Goal: Check status

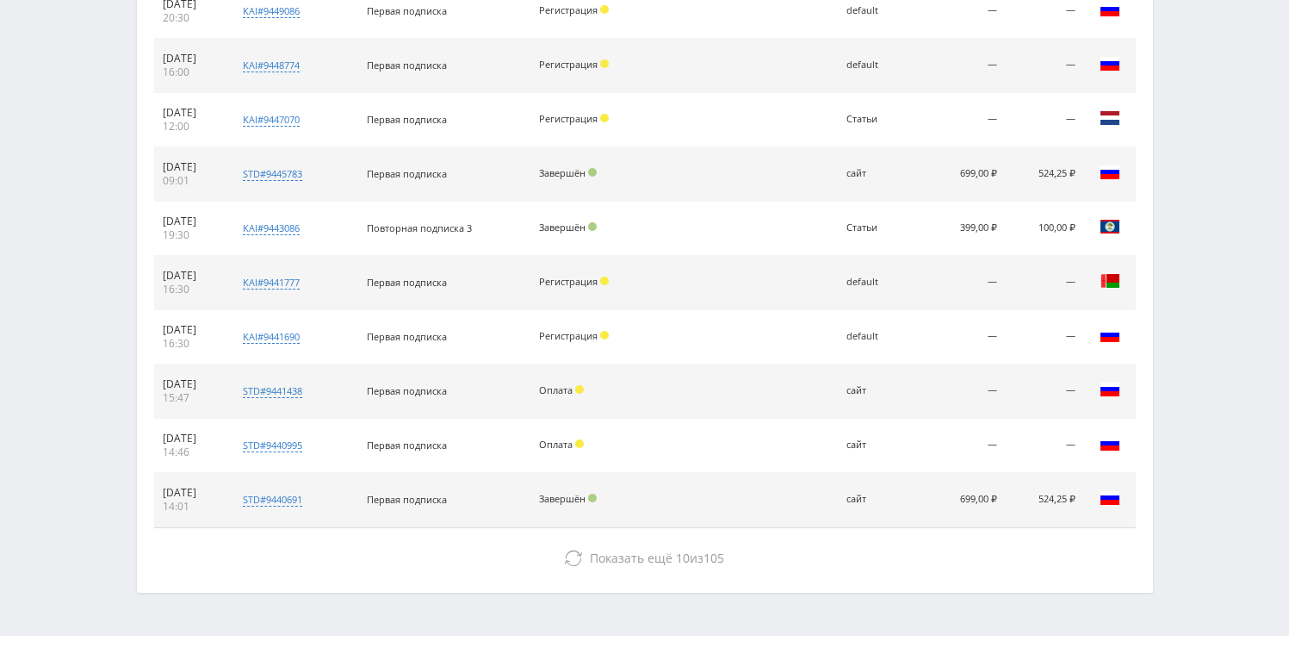
scroll to position [796, 0]
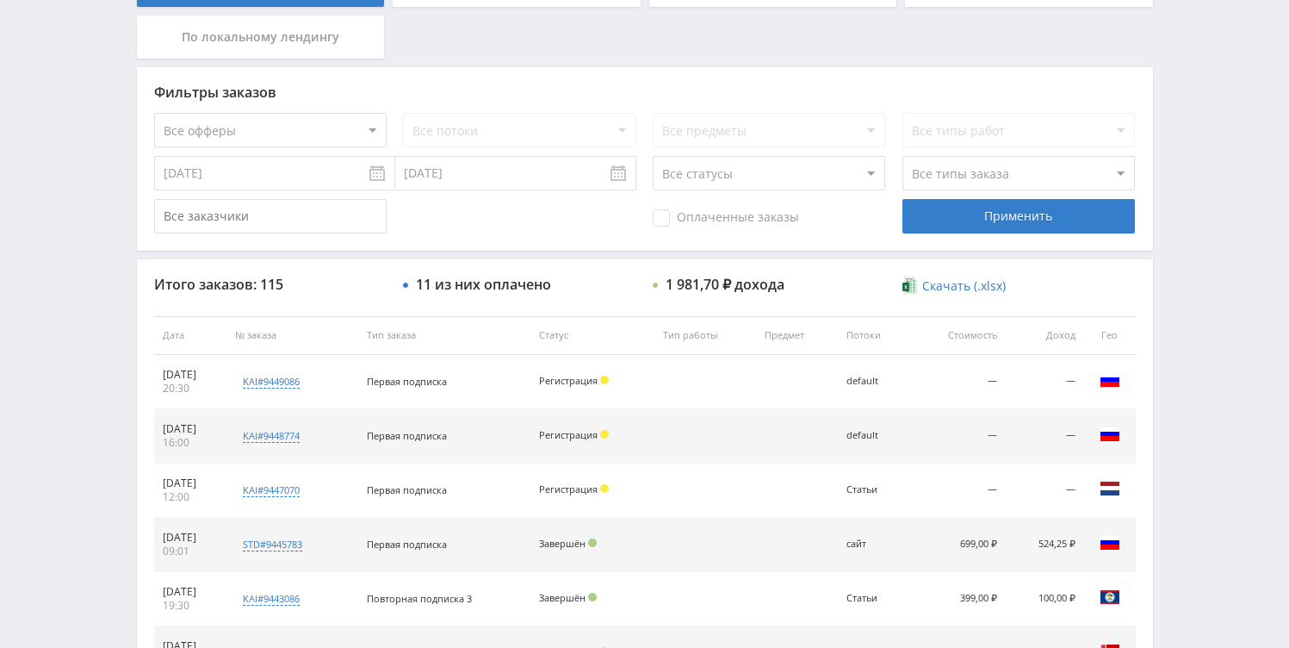
scroll to position [297, 0]
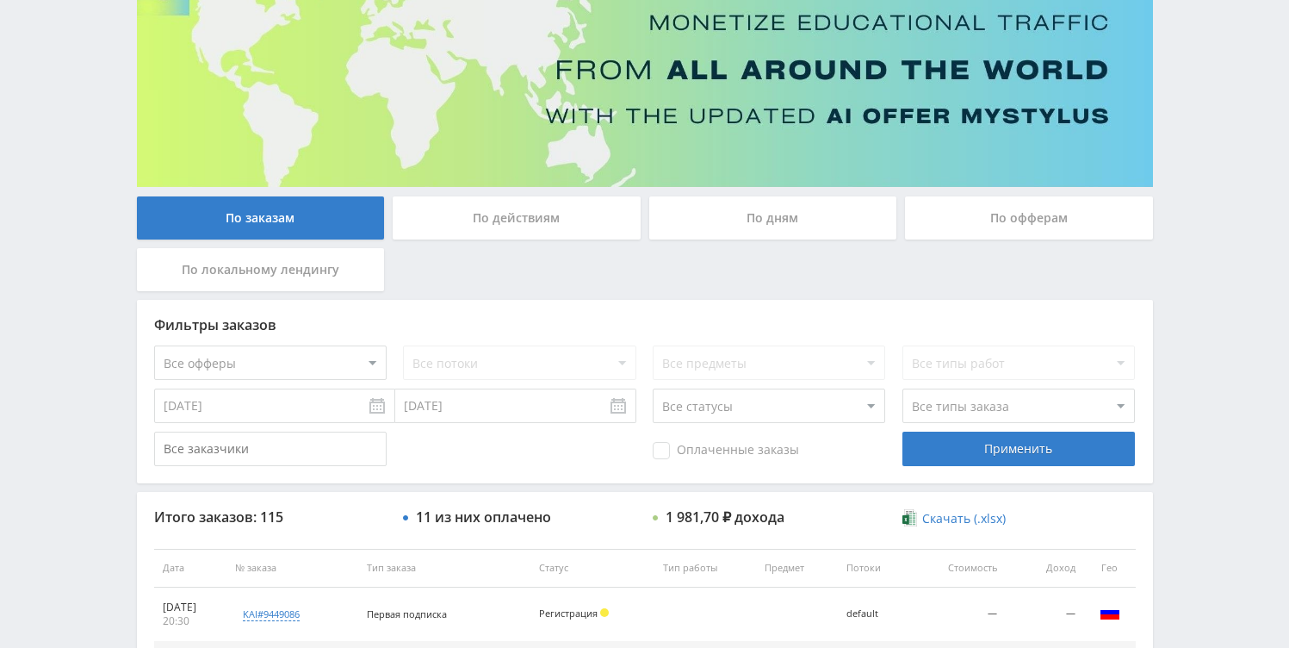
click at [726, 229] on div "По дням" at bounding box center [773, 217] width 248 height 43
click at [0, 0] on input "По дням" at bounding box center [0, 0] width 0 height 0
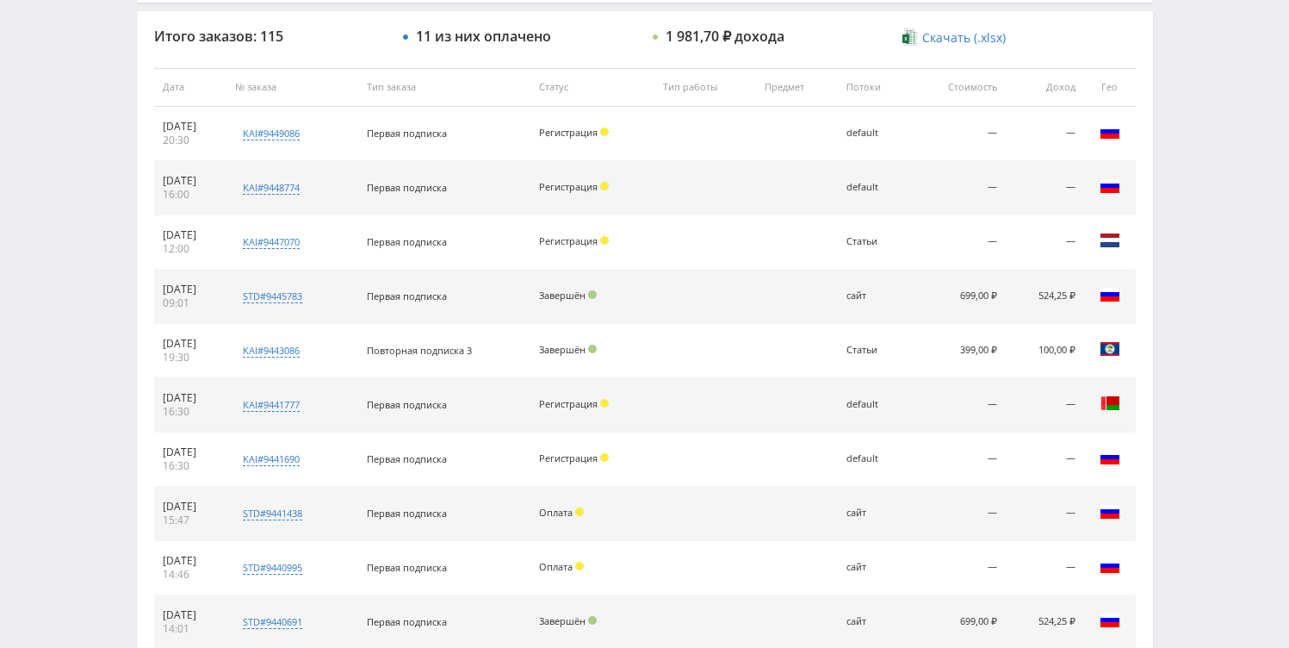
scroll to position [353, 0]
